Goal: Information Seeking & Learning: Find specific fact

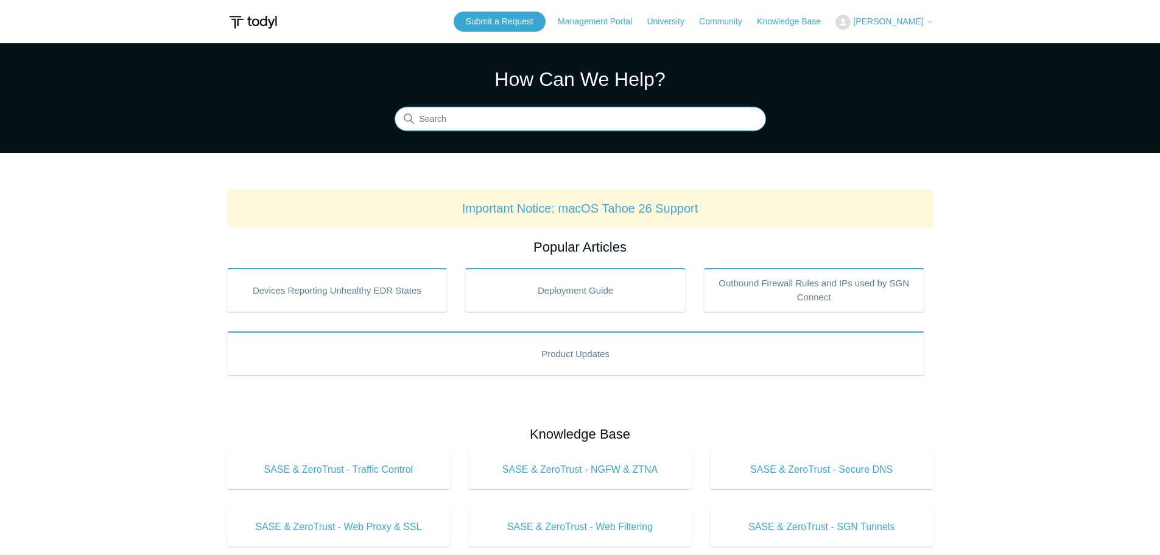
click at [456, 112] on input "Search" at bounding box center [580, 119] width 371 height 24
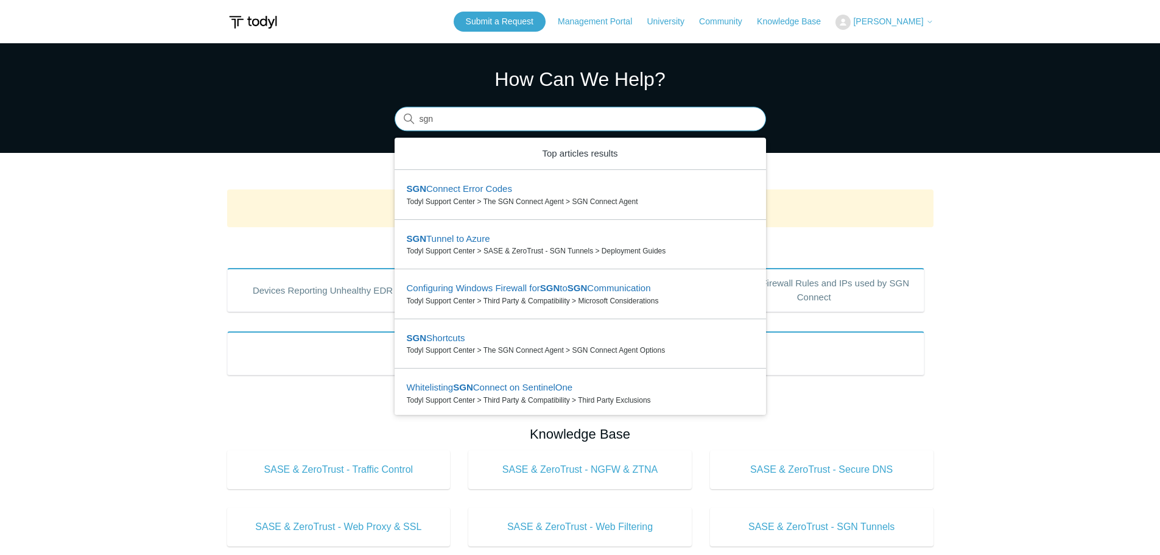
type input "sgn"
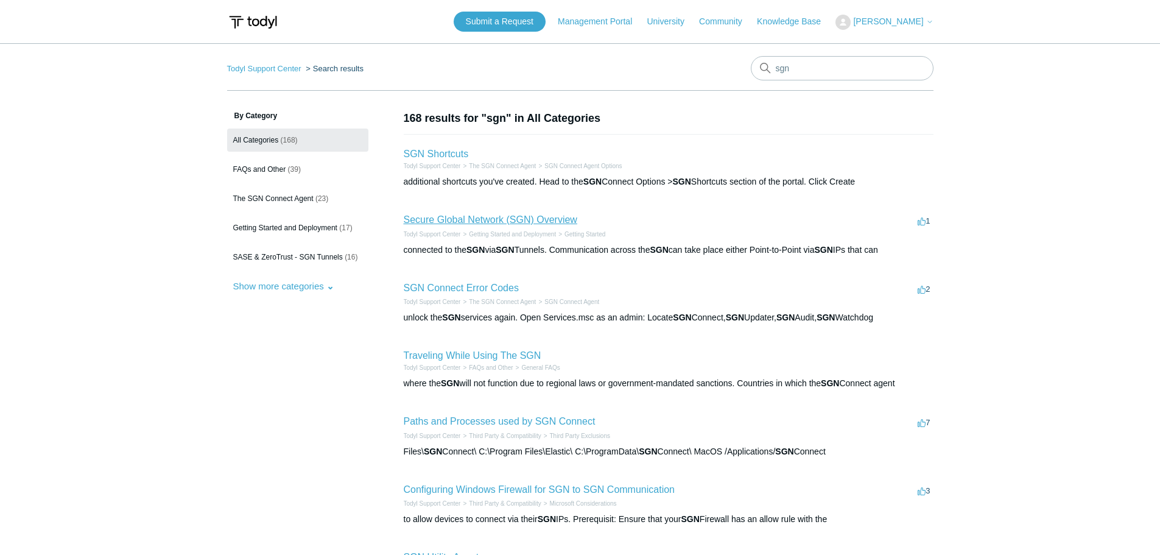
click at [492, 219] on link "Secure Global Network (SGN) Overview" at bounding box center [491, 219] width 174 height 10
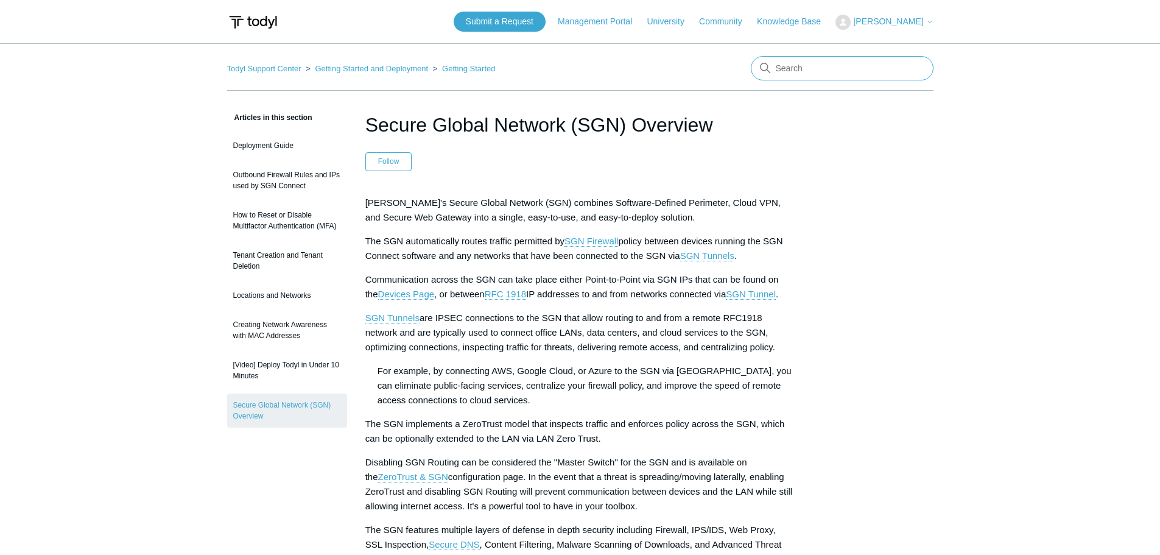
click at [800, 64] on input "Search" at bounding box center [842, 68] width 183 height 24
type input "sgn ip"
click at [823, 71] on input "sgn ip" at bounding box center [842, 68] width 183 height 24
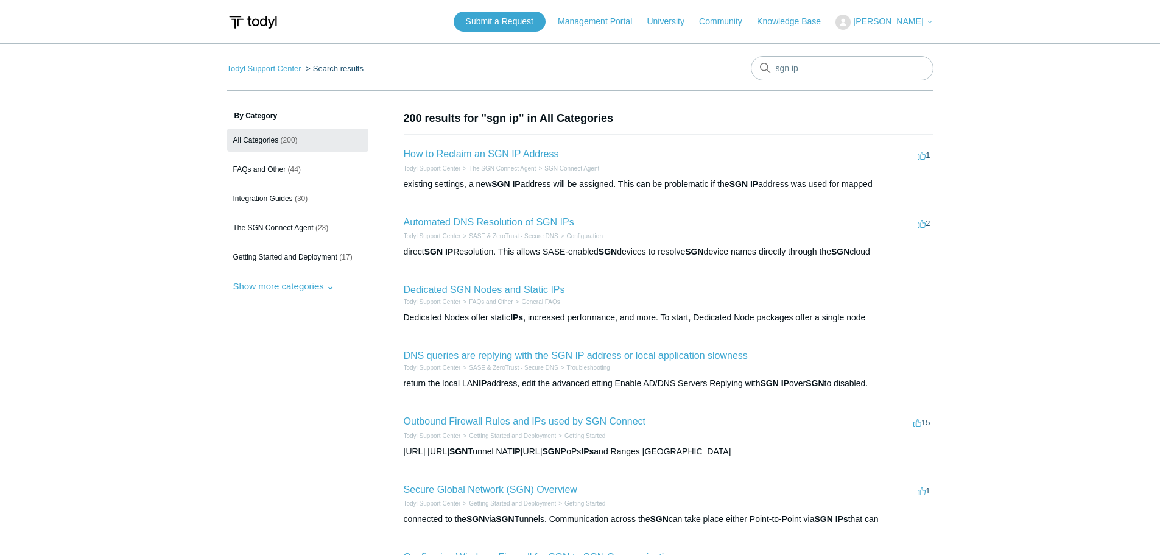
drag, startPoint x: 515, startPoint y: 153, endPoint x: 311, endPoint y: 368, distance: 296.4
click at [311, 368] on aside "By Category All Categories (200) FAQs and Other (44) Integration Guides (30) Th…" at bounding box center [297, 460] width 141 height 700
drag, startPoint x: 491, startPoint y: 160, endPoint x: 491, endPoint y: 153, distance: 6.1
drag, startPoint x: 822, startPoint y: 75, endPoint x: 733, endPoint y: 68, distance: 88.6
click at [733, 68] on nav "Todyl Support Center Search results sgn ip" at bounding box center [580, 73] width 706 height 35
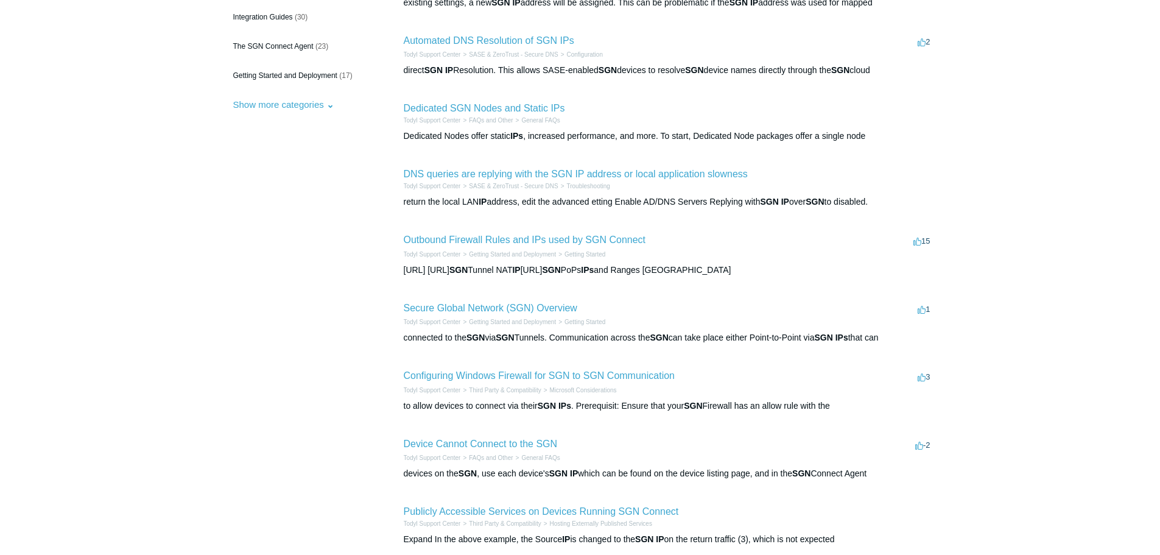
scroll to position [183, 0]
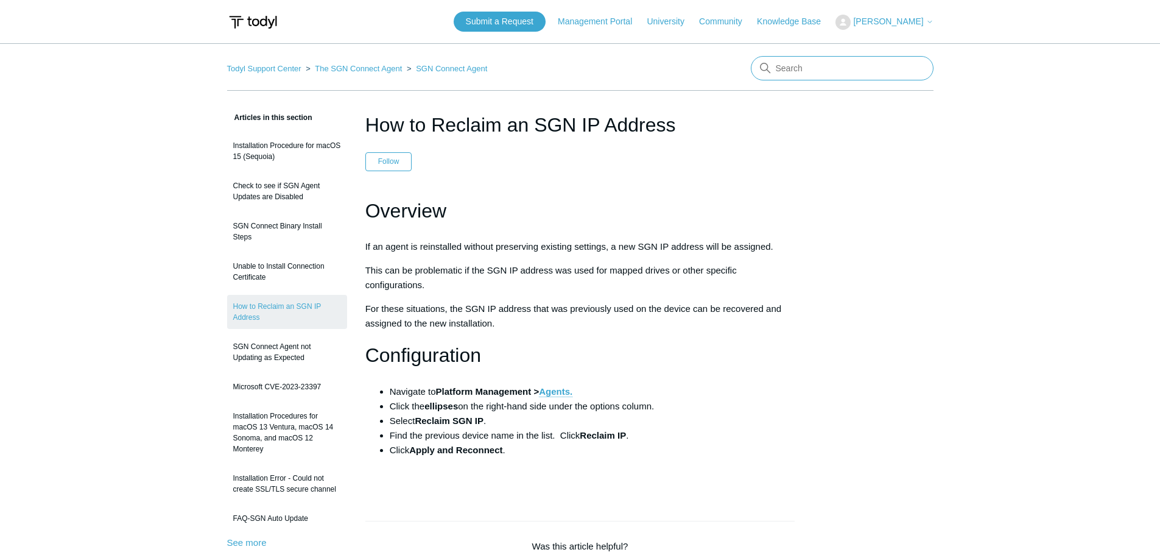
click at [804, 74] on input "Search" at bounding box center [842, 68] width 183 height 24
type input "sgn vpn"
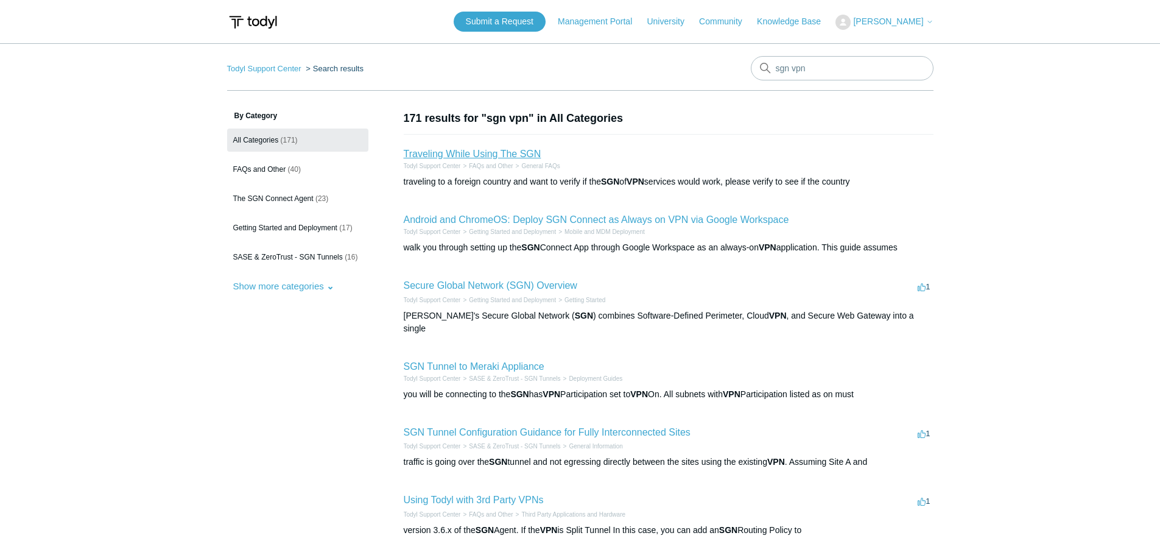
click at [474, 157] on link "Traveling While Using The SGN" at bounding box center [473, 154] width 138 height 10
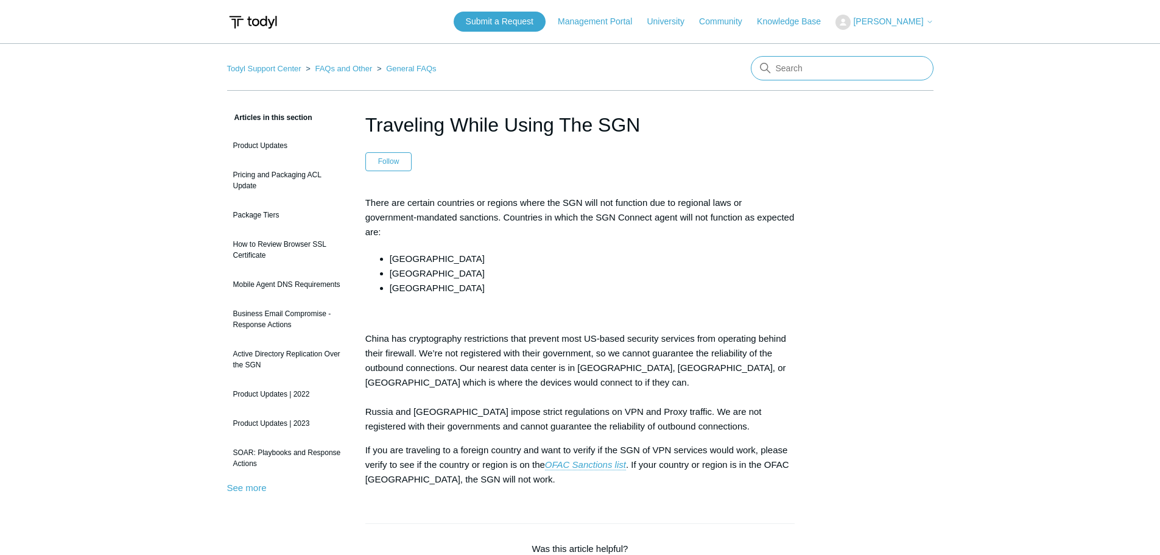
click at [833, 60] on input "Search" at bounding box center [842, 68] width 183 height 24
type input "s"
type input "t"
type input "vpn tunnel"
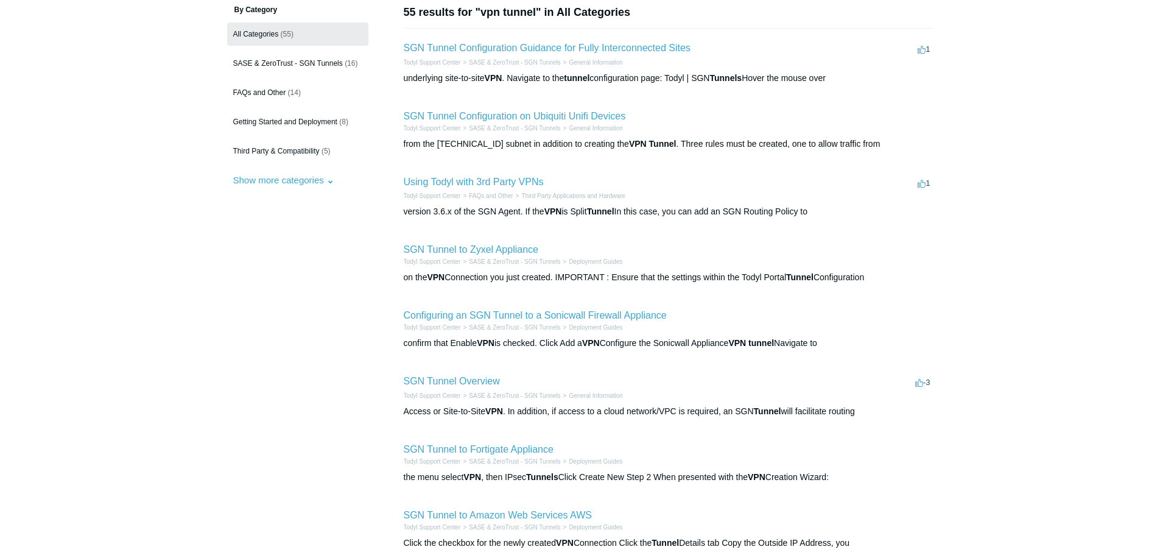
scroll to position [122, 0]
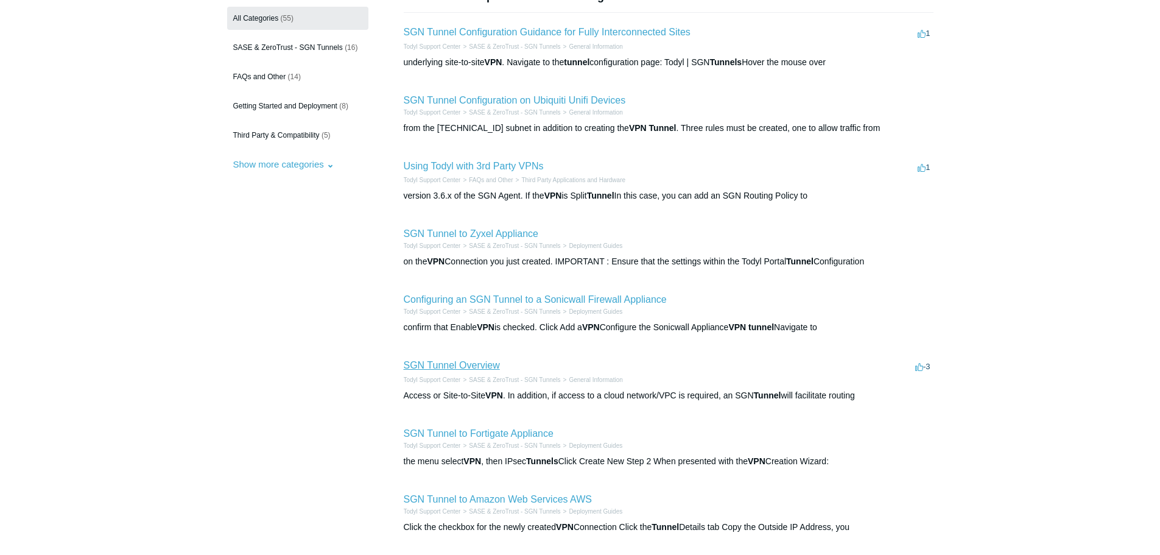
click at [477, 367] on link "SGN Tunnel Overview" at bounding box center [452, 365] width 96 height 10
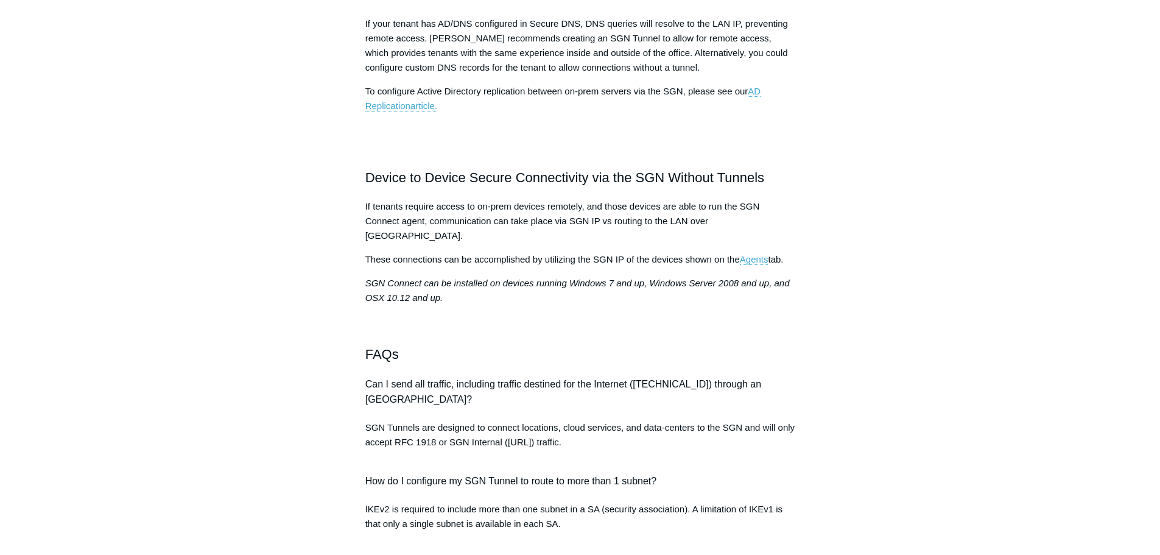
scroll to position [913, 0]
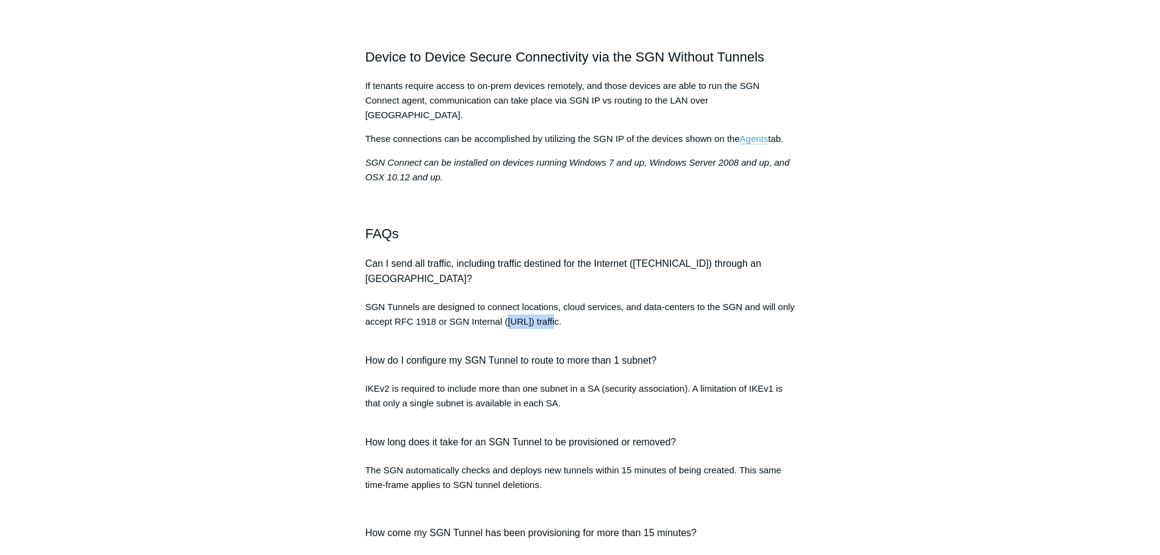
drag, startPoint x: 563, startPoint y: 386, endPoint x: 509, endPoint y: 382, distance: 54.4
click at [509, 326] on span "SGN Tunnels are designed to connect locations, cloud services, and data-centers…" at bounding box center [579, 313] width 429 height 25
copy span "[URL]"
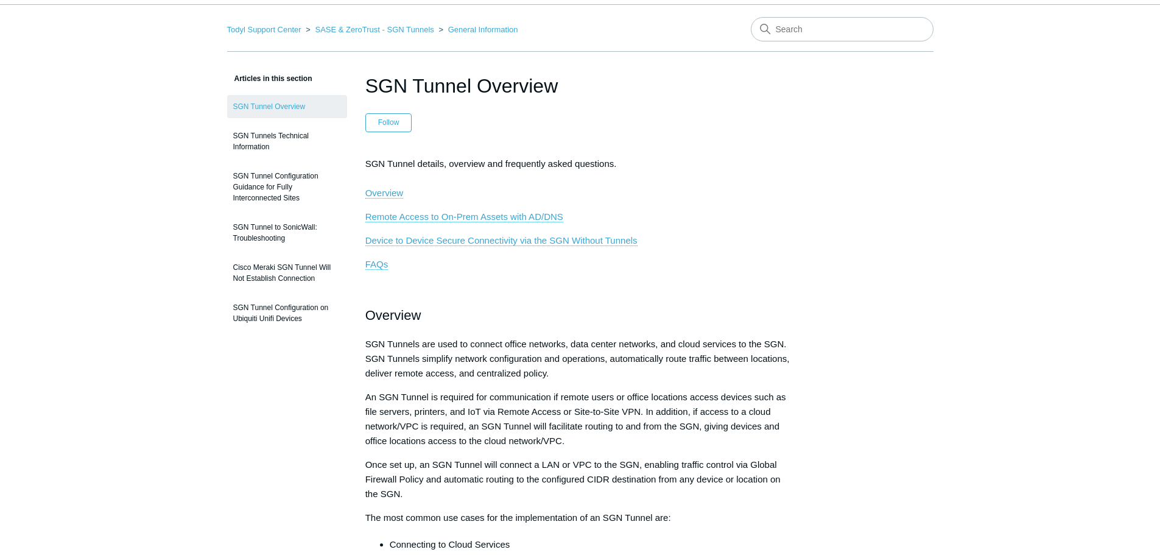
scroll to position [0, 0]
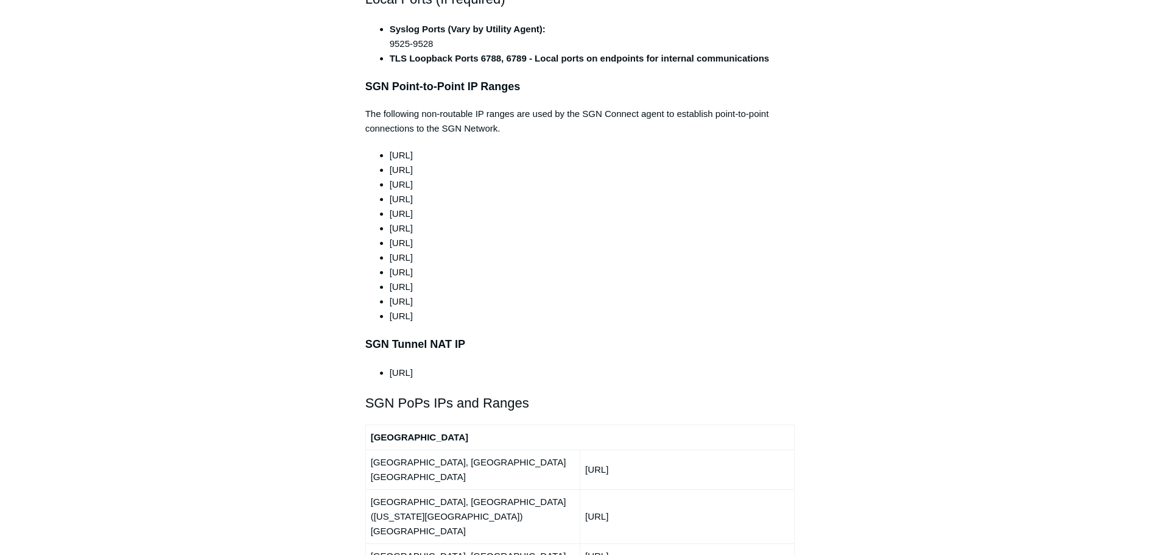
scroll to position [1218, 0]
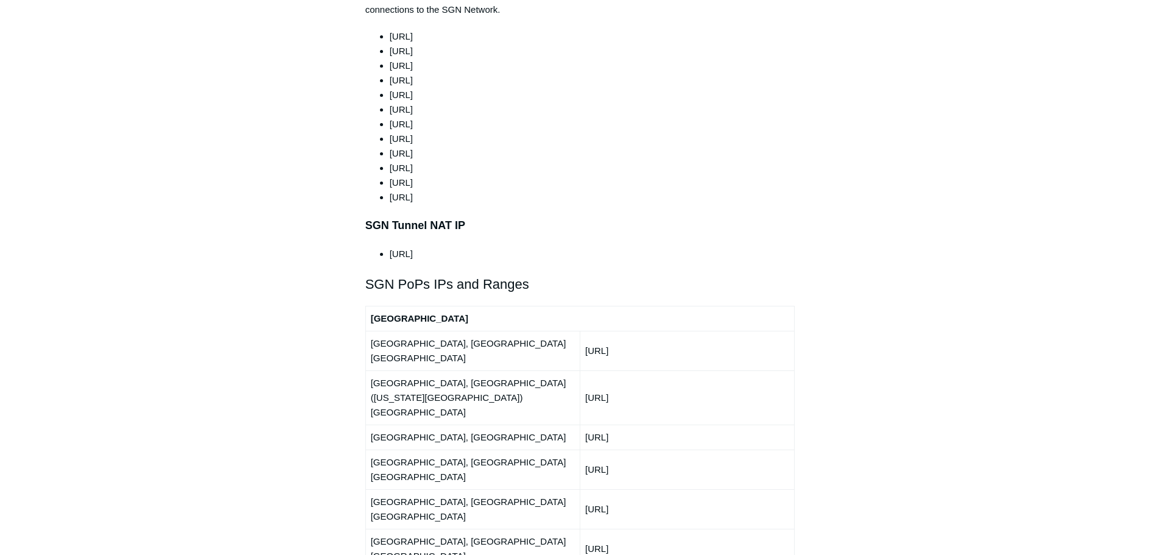
drag, startPoint x: 460, startPoint y: 230, endPoint x: 336, endPoint y: 190, distance: 131.0
click at [336, 190] on div "Articles in this section Deployment Guide Outbound Firewall Rules and IPs used …" at bounding box center [580, 499] width 706 height 3215
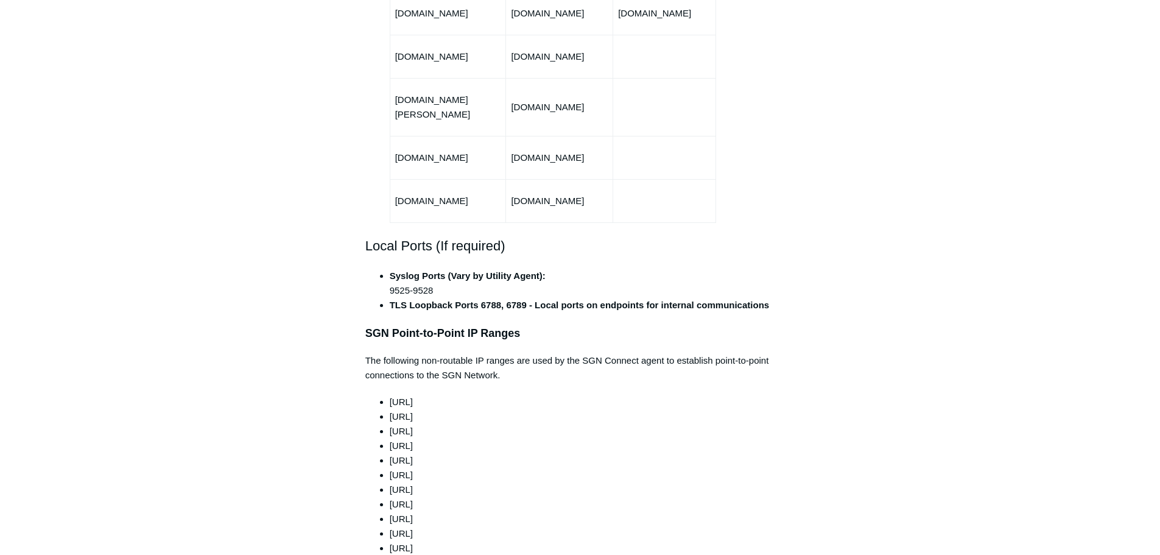
scroll to position [1096, 0]
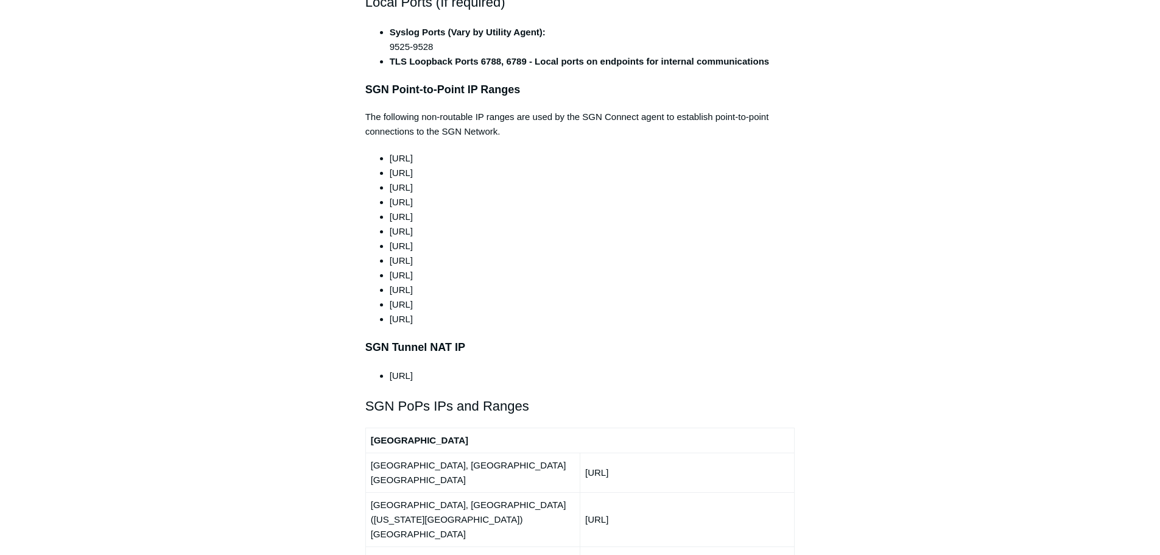
click at [522, 312] on li "[URL]" at bounding box center [593, 319] width 406 height 15
drag, startPoint x: 505, startPoint y: 333, endPoint x: 471, endPoint y: 353, distance: 39.6
click at [505, 333] on div "This article outlines the ports, protocols, and IP ranges used by the SGN. The …" at bounding box center [580, 465] width 430 height 2672
click at [449, 368] on li "[URL]" at bounding box center [593, 375] width 406 height 15
drag, startPoint x: 449, startPoint y: 348, endPoint x: 409, endPoint y: 347, distance: 39.6
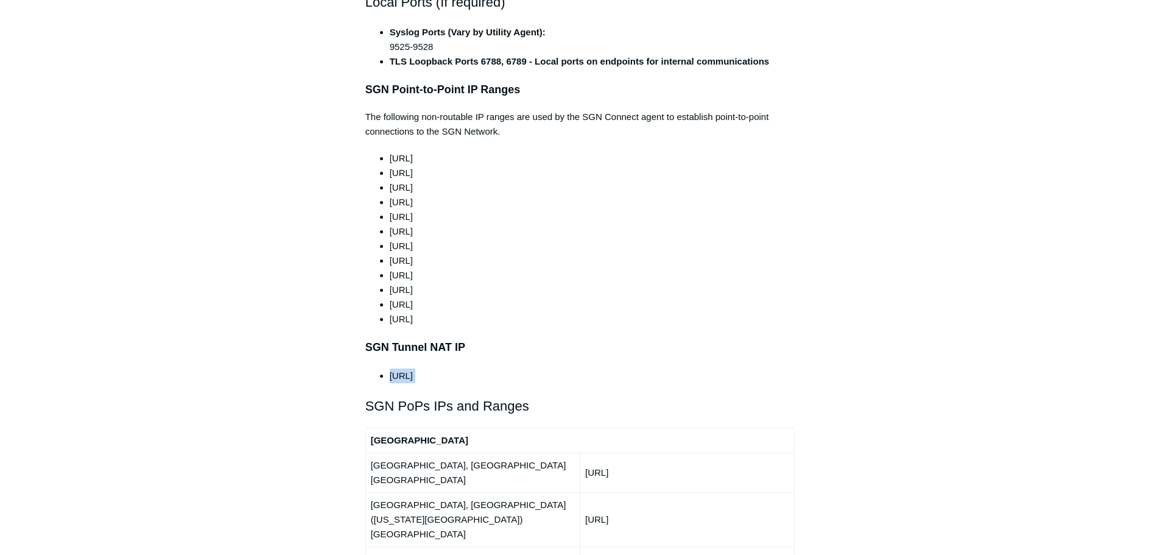
click at [409, 368] on li "[URL]" at bounding box center [593, 375] width 406 height 15
